Goal: Download file/media

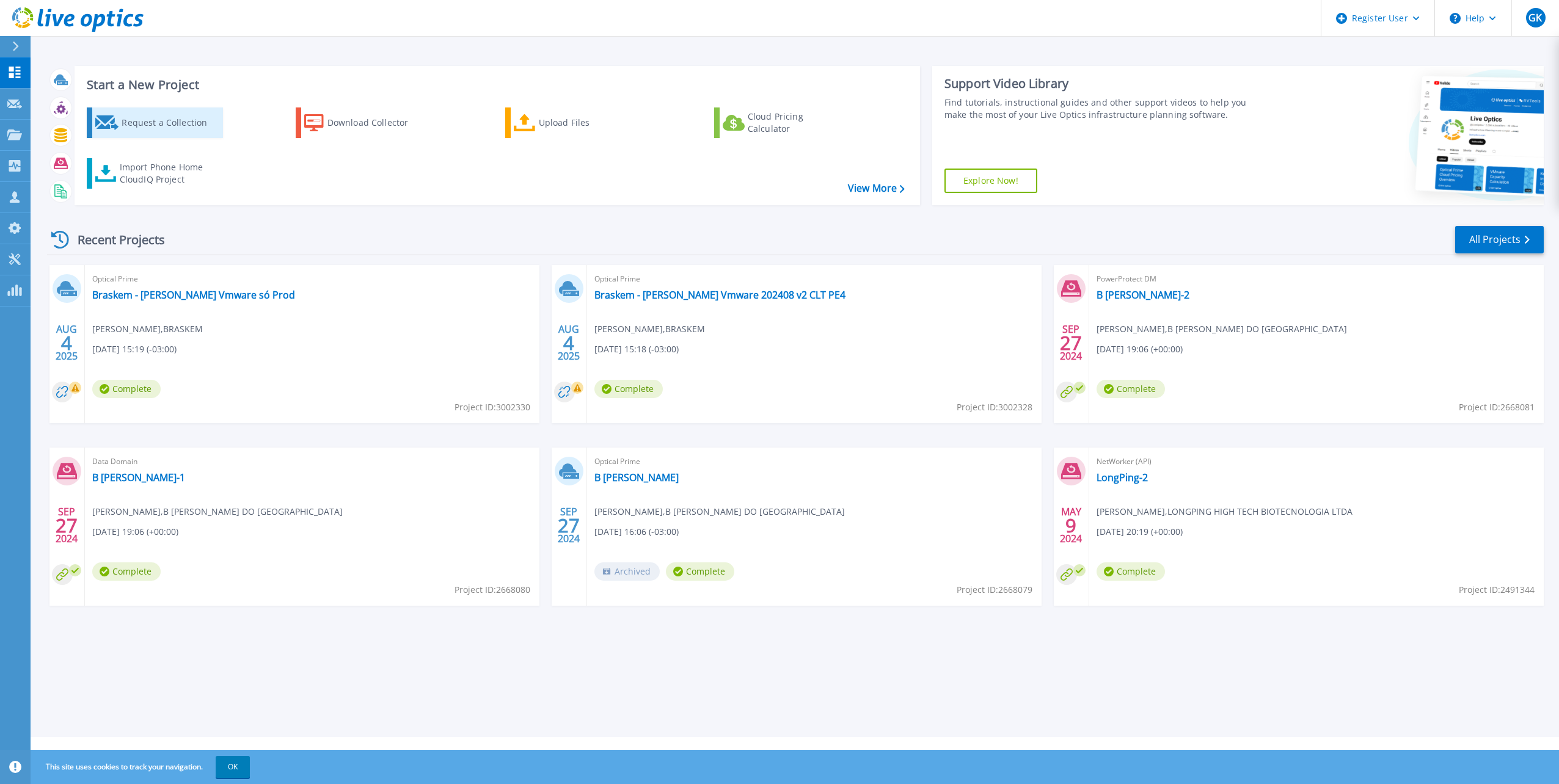
click at [180, 123] on div "Request a Collection" at bounding box center [170, 122] width 98 height 25
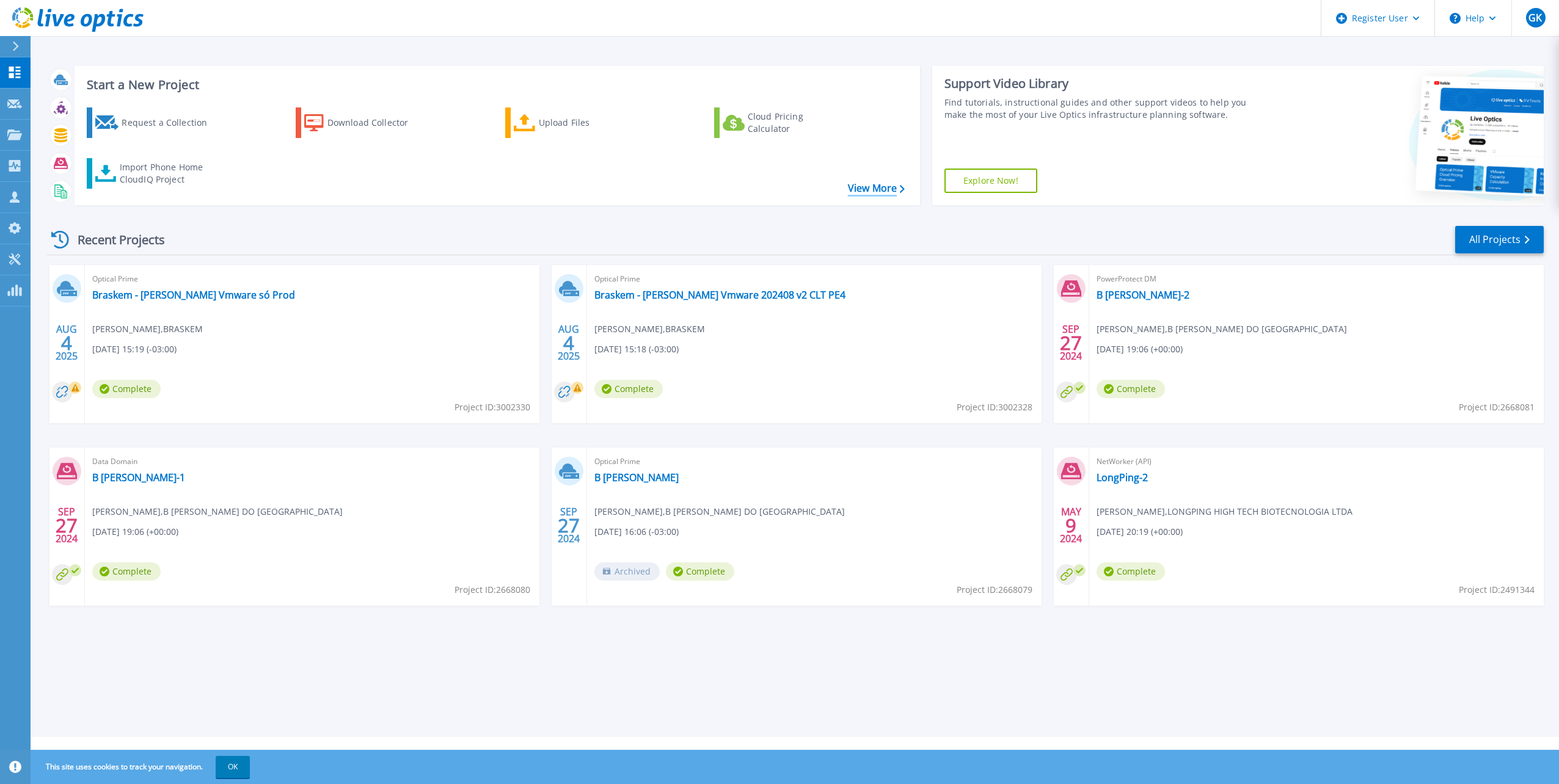
click at [872, 186] on link "View More" at bounding box center [876, 188] width 56 height 12
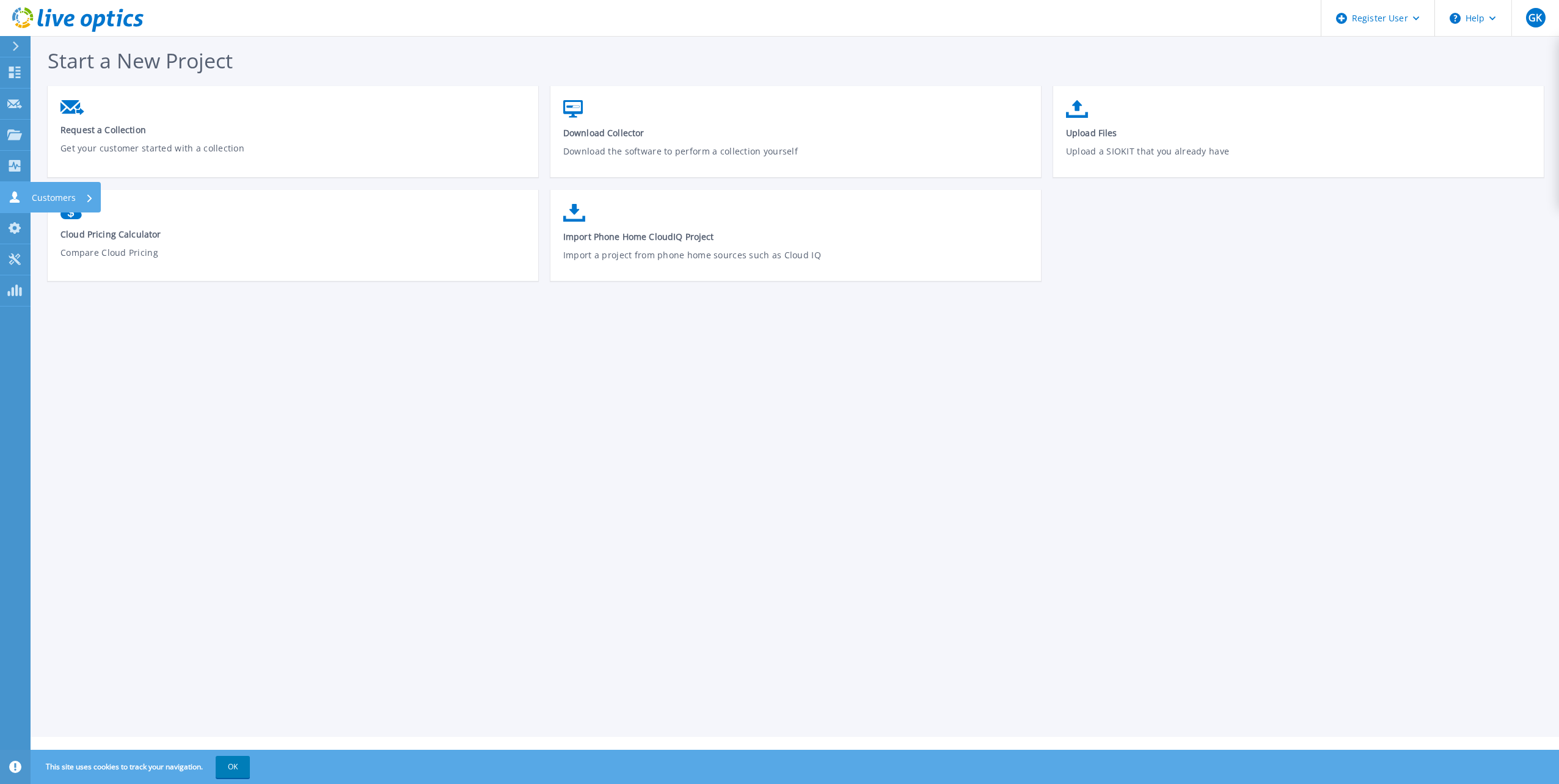
click at [12, 186] on link "Customers Customers" at bounding box center [15, 197] width 30 height 31
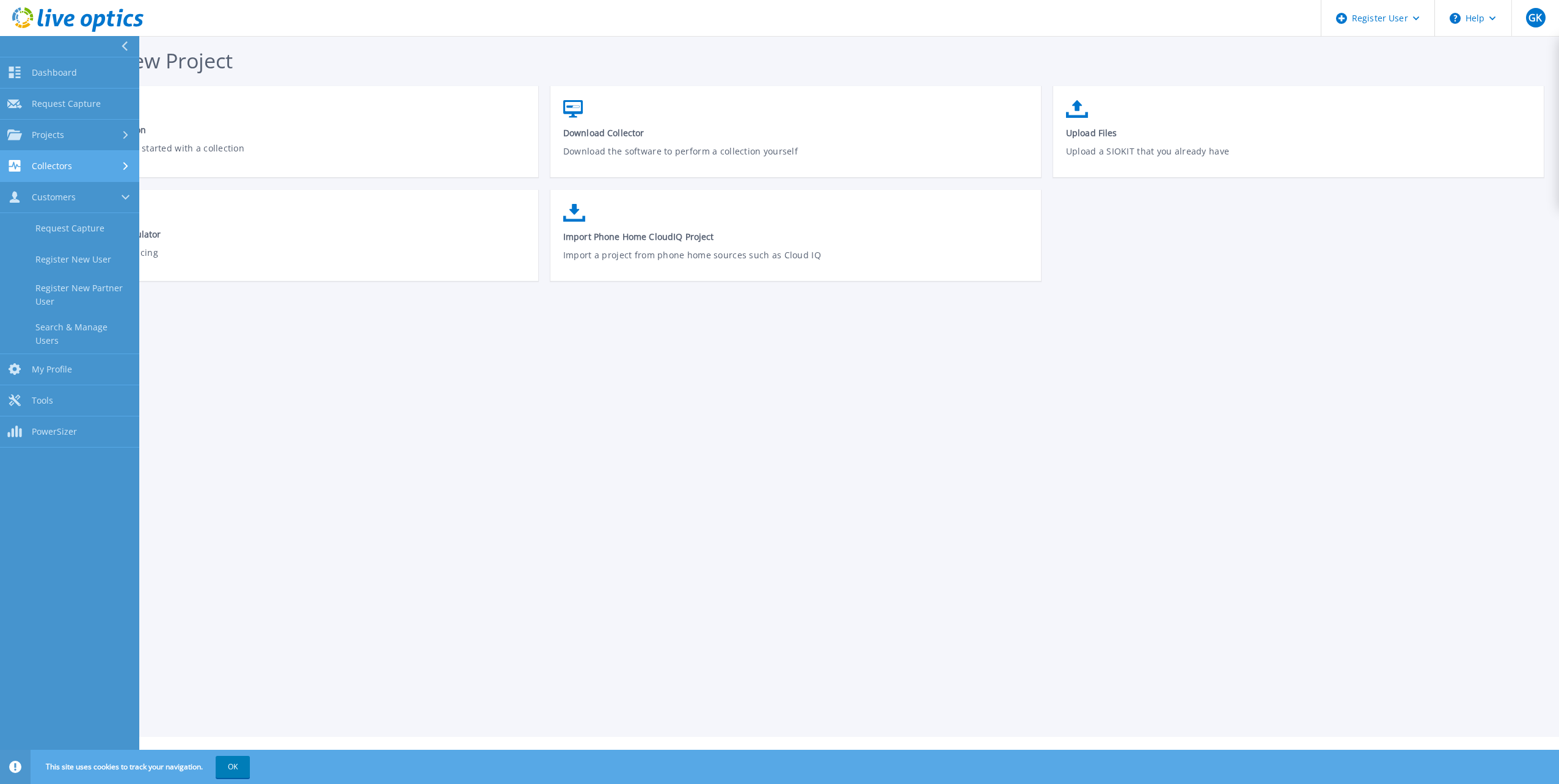
click at [46, 165] on span "Collectors" at bounding box center [52, 166] width 41 height 11
click at [83, 261] on link "Data Domain Local Summary" at bounding box center [69, 263] width 139 height 39
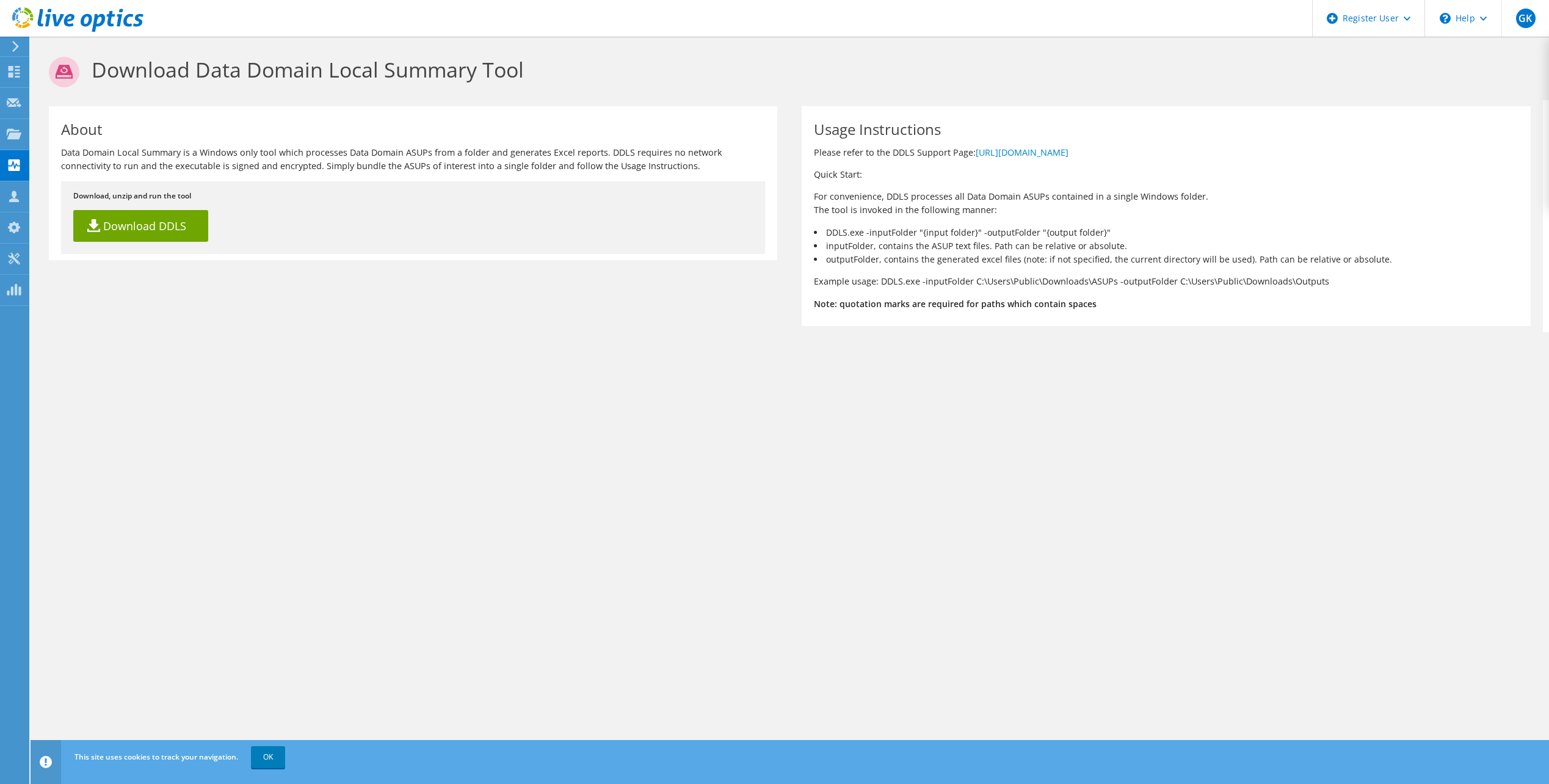
click at [601, 236] on div "Download, unzip and run the tool Download DDLS" at bounding box center [413, 217] width 704 height 72
click at [140, 226] on link "Download DDLS" at bounding box center [141, 226] width 135 height 32
click at [239, 365] on section "Download Data Domain Local Summary Tool About Data Domain Local Summary is a Wi…" at bounding box center [790, 214] width 1519 height 357
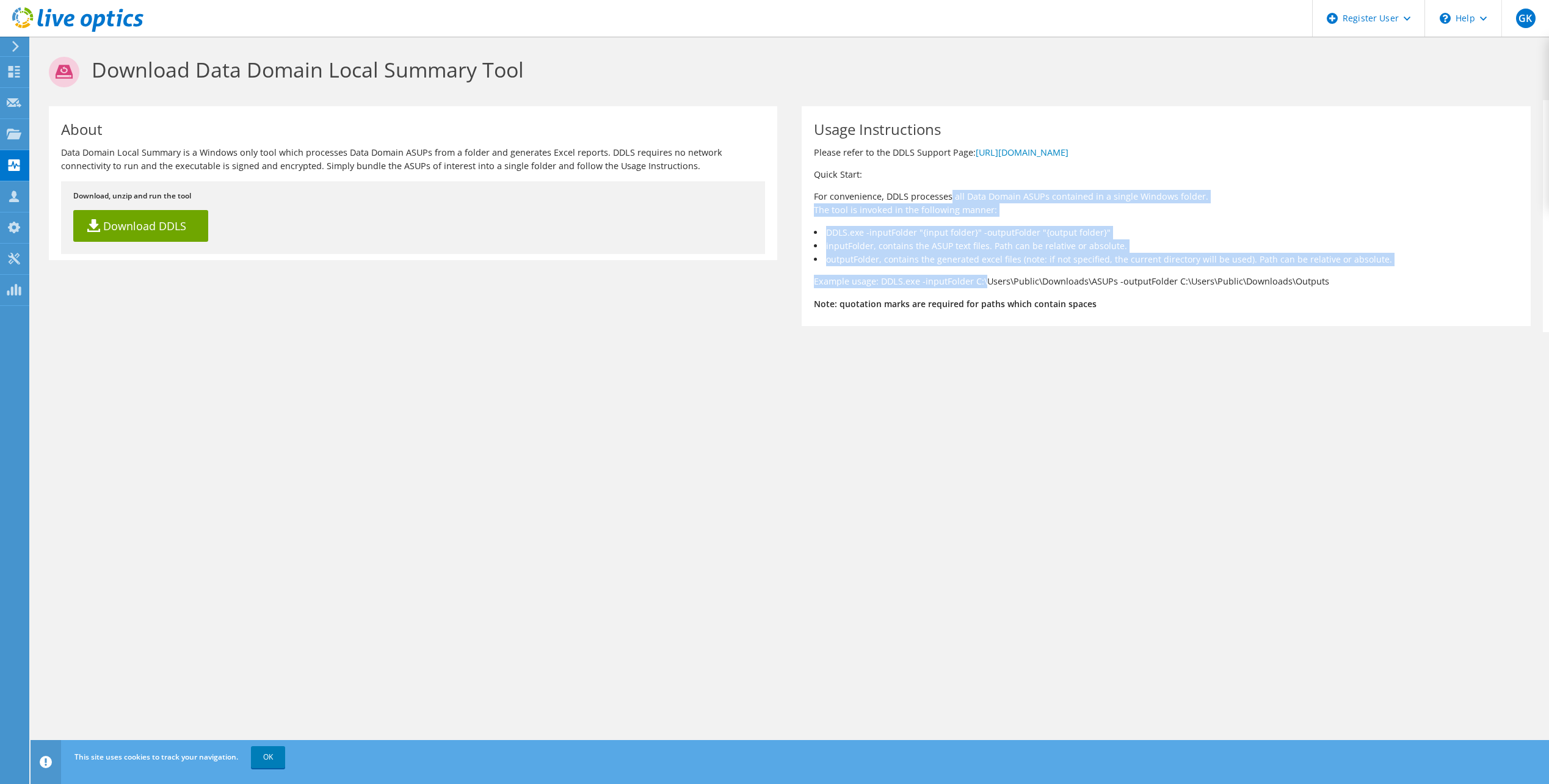
drag, startPoint x: 838, startPoint y: 189, endPoint x: 986, endPoint y: 272, distance: 169.7
click at [986, 272] on div "Usage Instructions Please refer to the DDLS Support Page: https://www.dell.com/…" at bounding box center [1165, 216] width 728 height 220
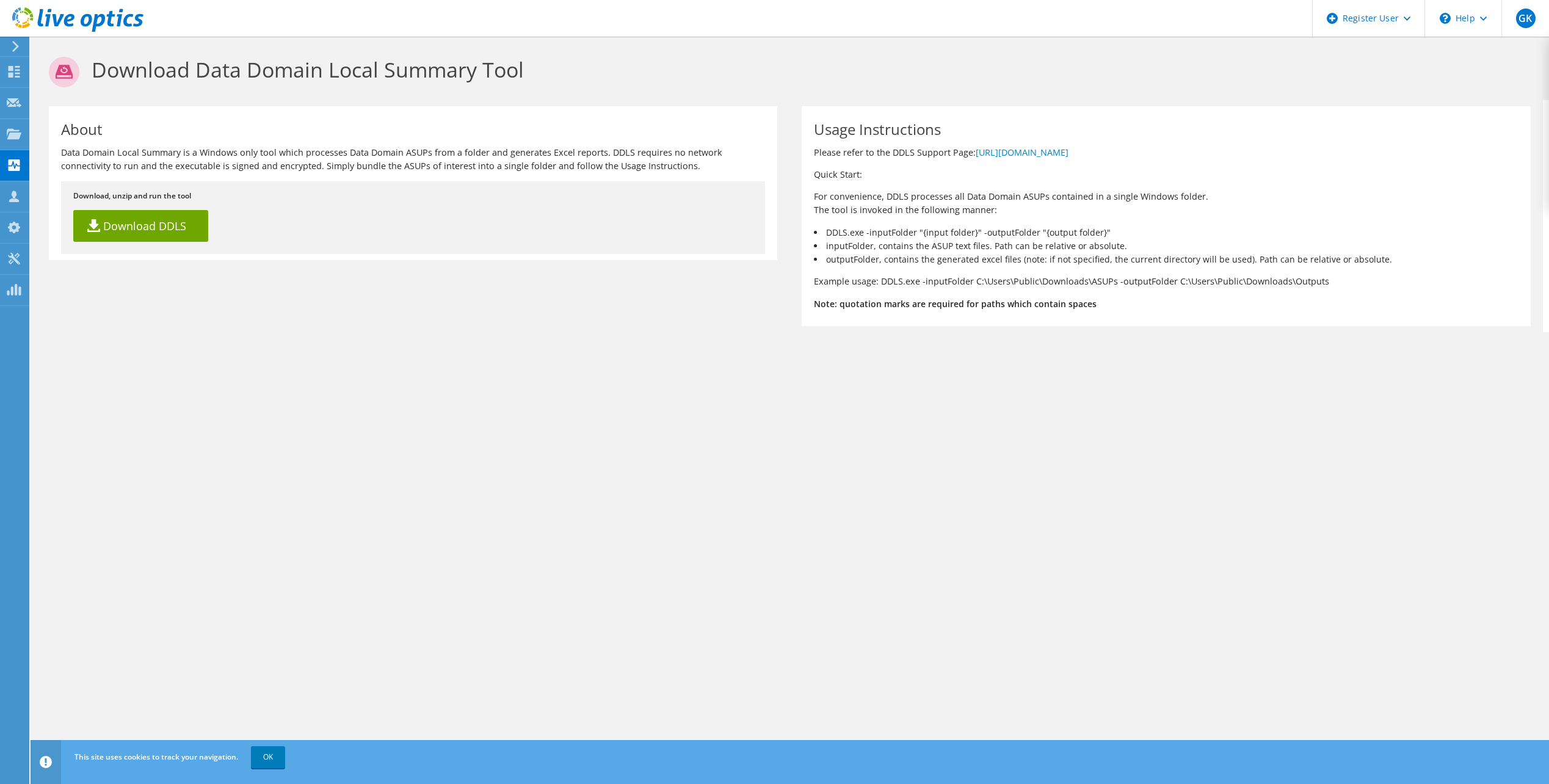
drag, startPoint x: 986, startPoint y: 272, endPoint x: 960, endPoint y: 298, distance: 36.8
click at [960, 298] on b "Note: quotation marks are required for paths which contain spaces" at bounding box center [956, 303] width 283 height 12
click at [14, 137] on use at bounding box center [14, 133] width 14 height 10
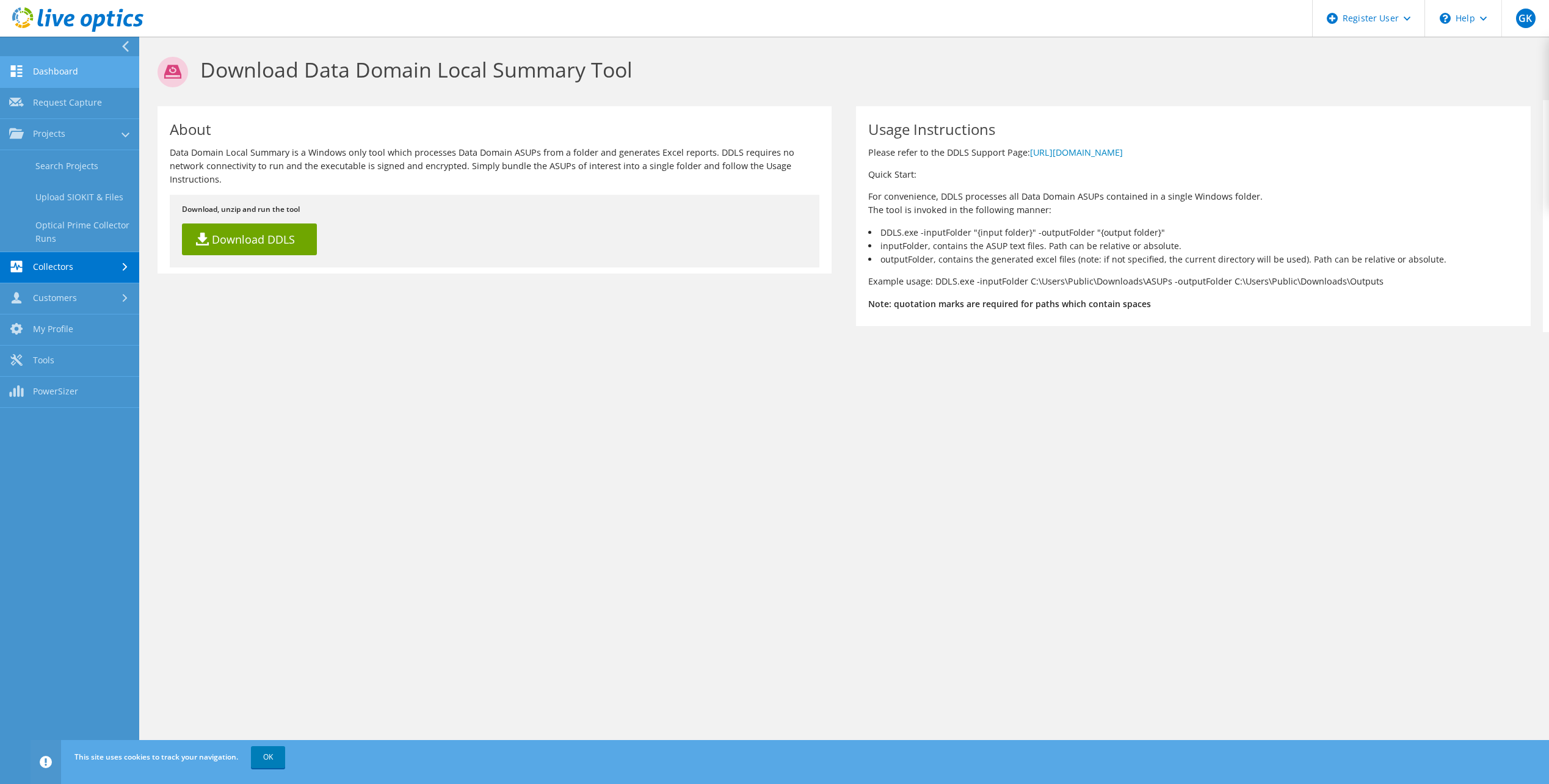
click at [64, 72] on link "Dashboard" at bounding box center [69, 71] width 139 height 31
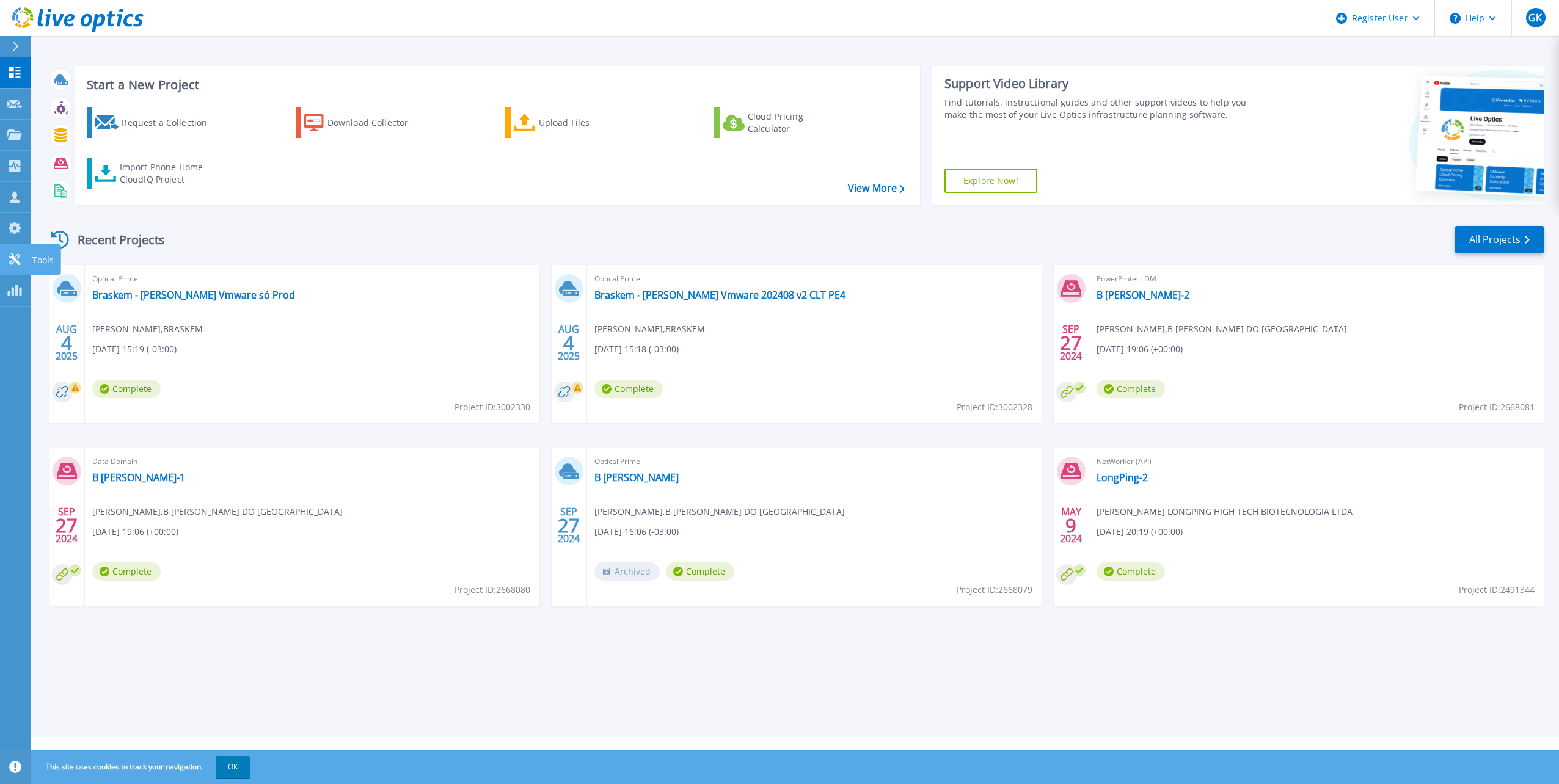
click at [14, 260] on icon at bounding box center [14, 259] width 12 height 12
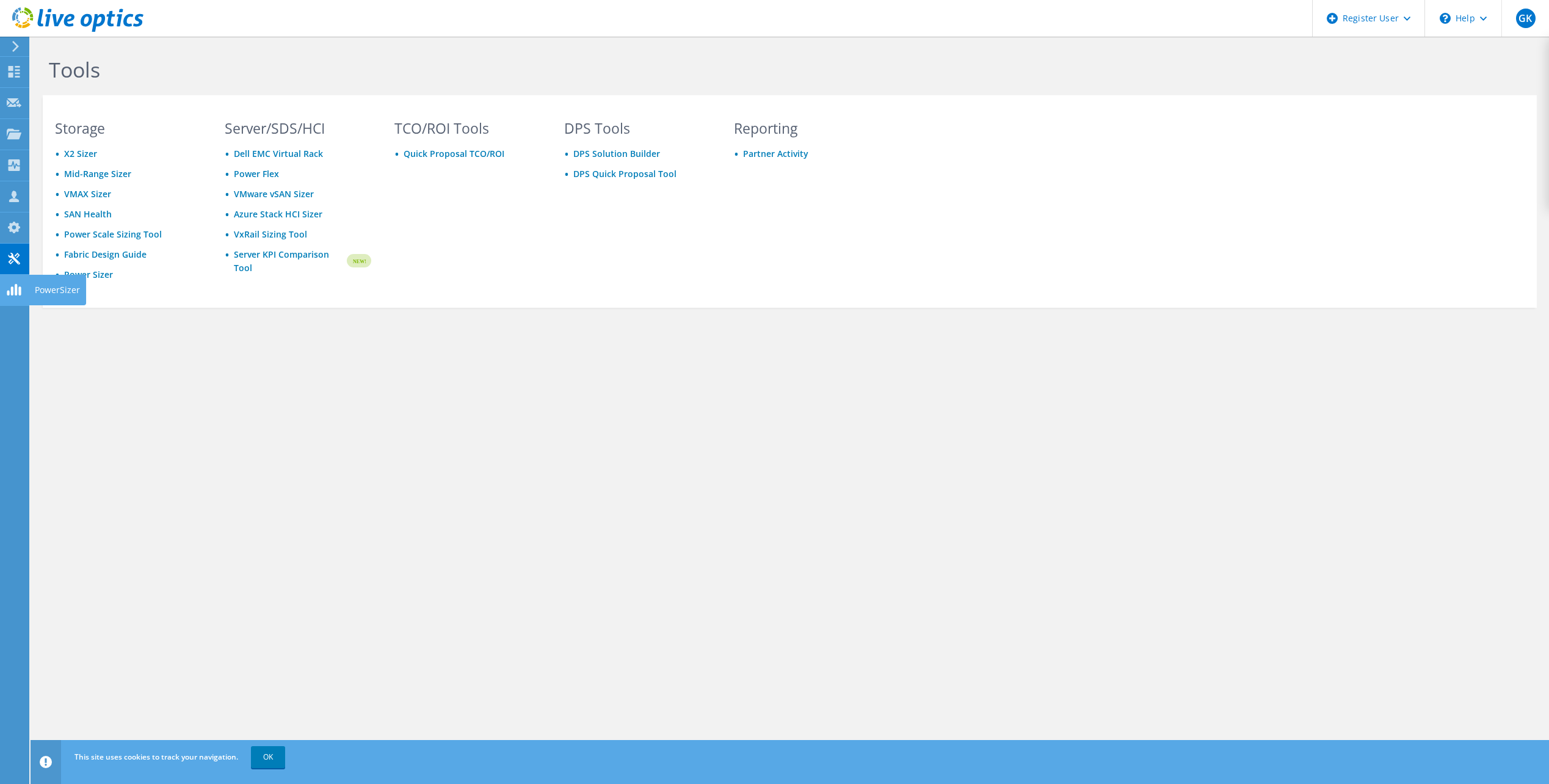
click at [6, 284] on icon at bounding box center [14, 289] width 14 height 12
